Goal: Find contact information: Find contact information

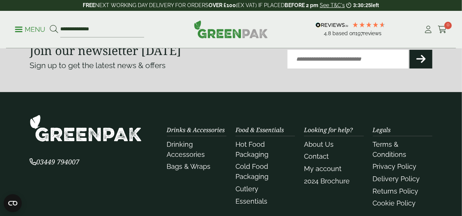
scroll to position [955, 0]
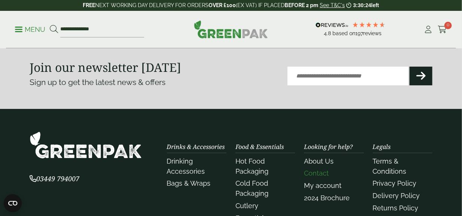
click at [311, 175] on link "Contact" at bounding box center [316, 173] width 25 height 8
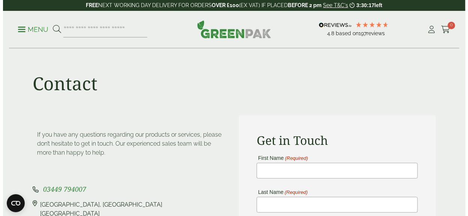
scroll to position [37, 0]
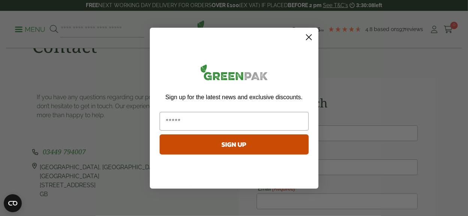
click at [309, 40] on circle "Close dialog" at bounding box center [308, 37] width 12 height 12
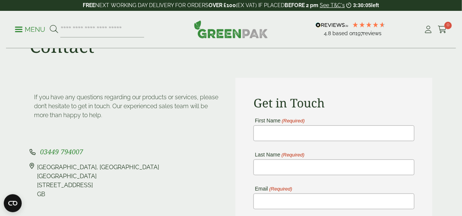
click at [16, 30] on span at bounding box center [18, 29] width 7 height 1
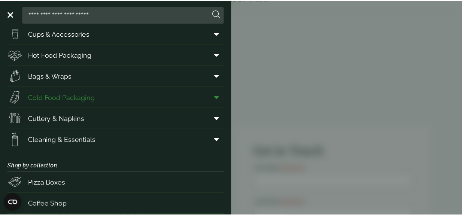
scroll to position [0, 0]
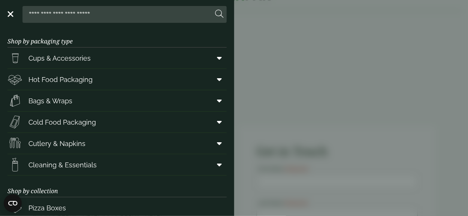
click at [10, 15] on link "Menu" at bounding box center [9, 13] width 7 height 7
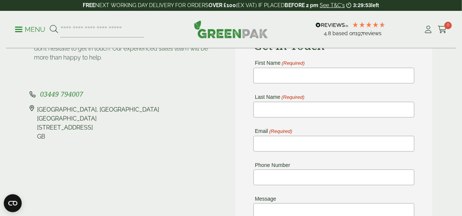
scroll to position [112, 0]
